Goal: Navigation & Orientation: Find specific page/section

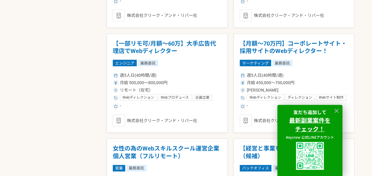
scroll to position [645, 0]
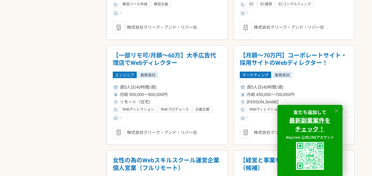
click at [337, 111] on icon at bounding box center [336, 111] width 4 height 4
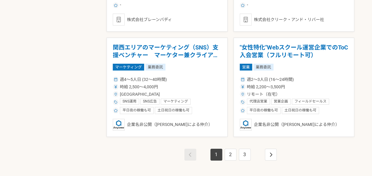
scroll to position [1078, 0]
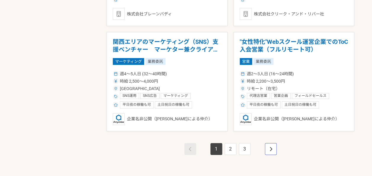
click at [275, 147] on link "pagination" at bounding box center [271, 149] width 12 height 12
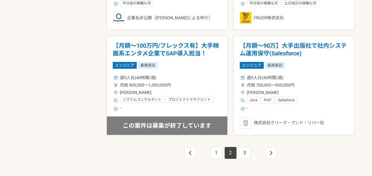
scroll to position [1086, 0]
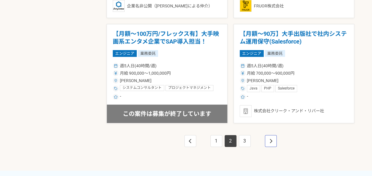
click at [274, 141] on link "pagination" at bounding box center [271, 141] width 12 height 12
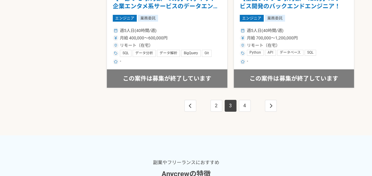
scroll to position [1125, 0]
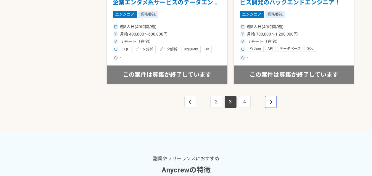
click at [275, 103] on link "pagination" at bounding box center [271, 102] width 12 height 12
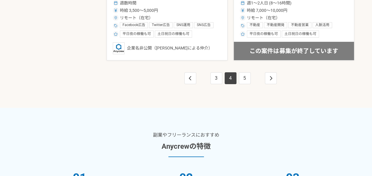
scroll to position [1150, 0]
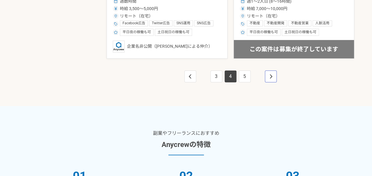
click at [274, 77] on link "pagination" at bounding box center [271, 76] width 12 height 12
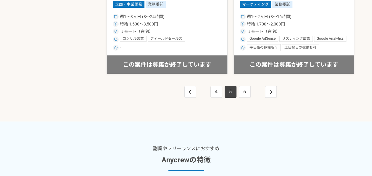
scroll to position [1146, 0]
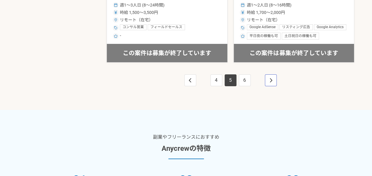
click at [272, 79] on link "pagination" at bounding box center [271, 80] width 12 height 12
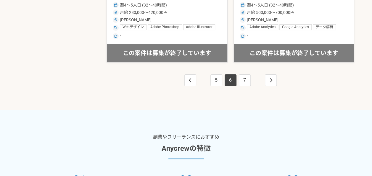
scroll to position [1152, 0]
